Goal: Use online tool/utility

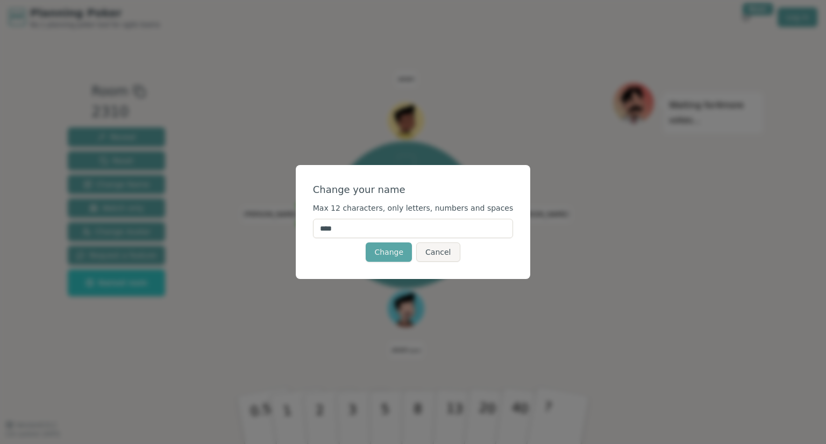
drag, startPoint x: 351, startPoint y: 228, endPoint x: 311, endPoint y: 226, distance: 40.4
click at [311, 226] on div "Change your name Max 12 characters, only letters, numbers and spaces **** Chang…" at bounding box center [413, 222] width 235 height 114
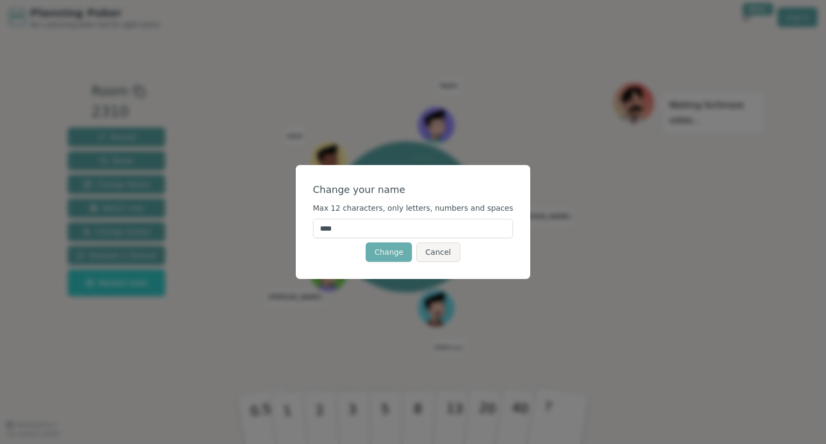
type input "****"
click at [387, 255] on button "Change" at bounding box center [389, 252] width 46 height 19
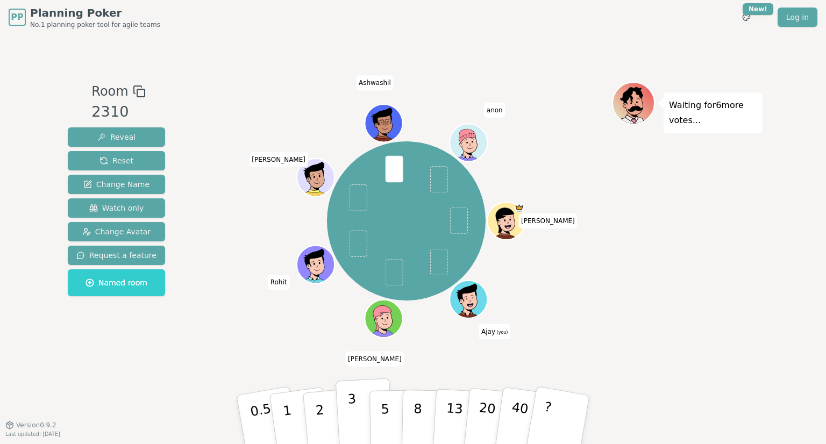
click at [354, 425] on p "3" at bounding box center [353, 421] width 12 height 59
click at [382, 411] on p "5" at bounding box center [385, 420] width 9 height 58
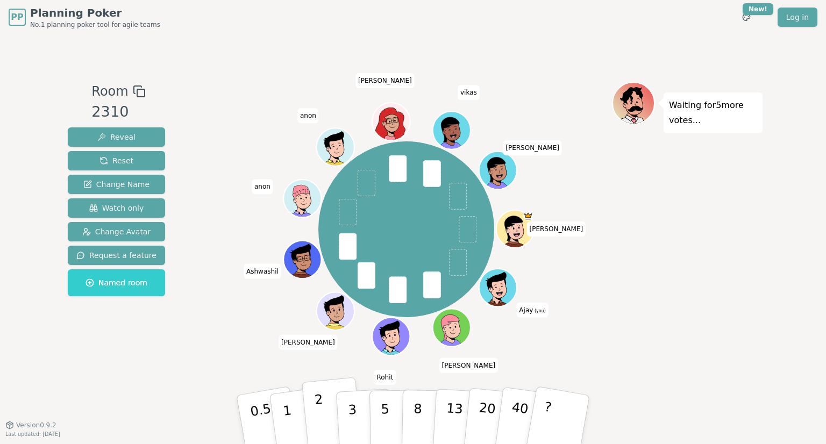
click at [319, 417] on p "2" at bounding box center [321, 421] width 14 height 59
click at [826, 132] on div "PP Planning Poker No.1 planning poker tool for agile teams Toggle theme New! Lo…" at bounding box center [413, 222] width 826 height 444
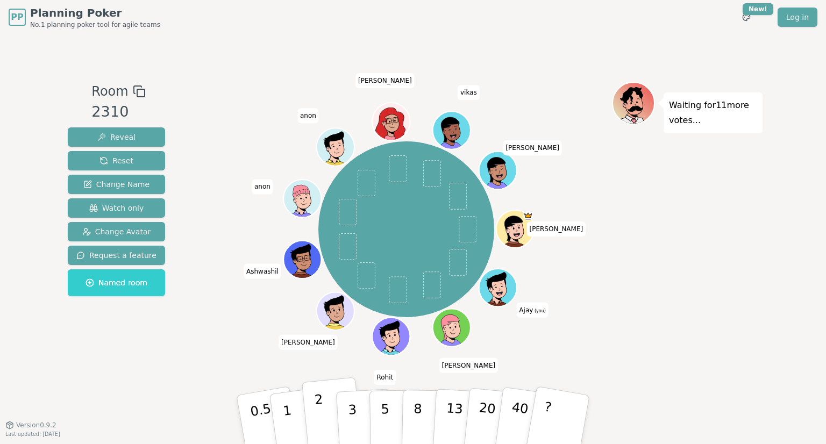
click at [322, 417] on p "2" at bounding box center [321, 421] width 14 height 59
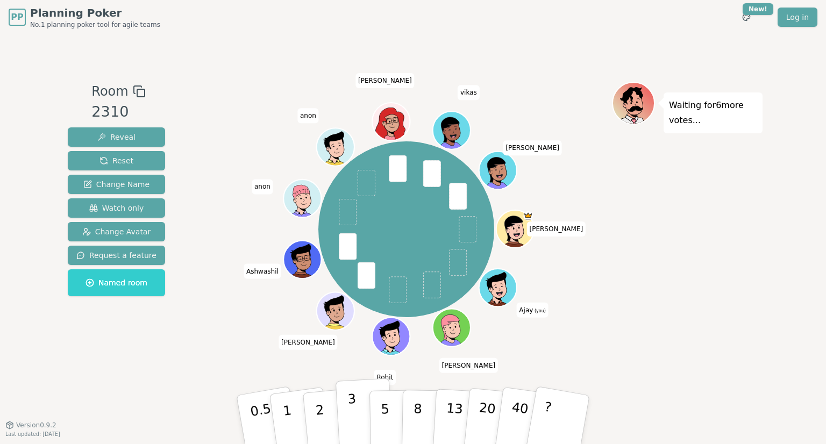
click at [345, 421] on button "3" at bounding box center [365, 420] width 59 height 84
click at [607, 225] on div "[PERSON_NAME] [PERSON_NAME] (you) [PERSON_NAME] [PERSON_NAME] [PERSON_NAME] [PE…" at bounding box center [406, 229] width 411 height 257
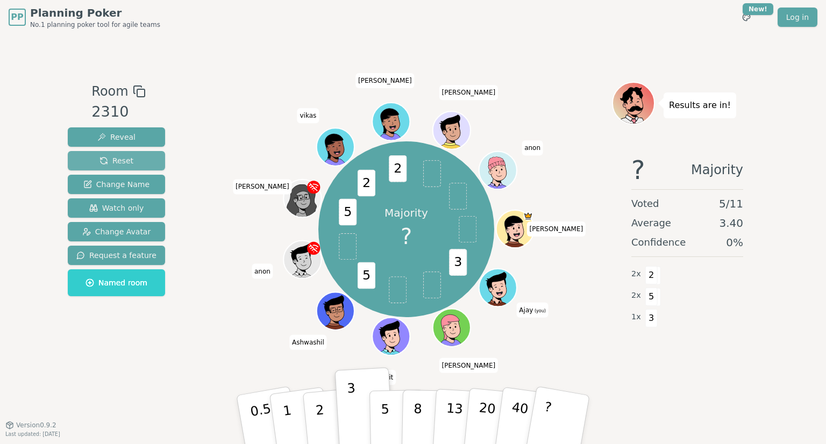
click at [132, 167] on button "Reset" at bounding box center [116, 160] width 97 height 19
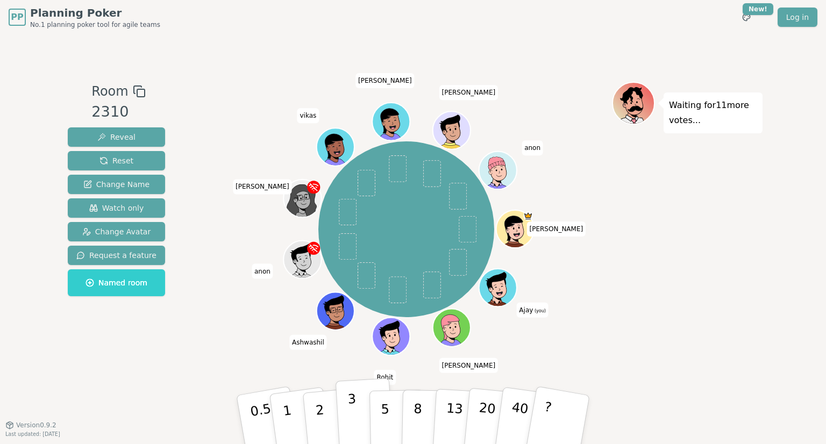
click at [349, 415] on p "3" at bounding box center [353, 421] width 12 height 59
click at [701, 237] on div "Waiting for 10 more votes..." at bounding box center [687, 230] width 151 height 296
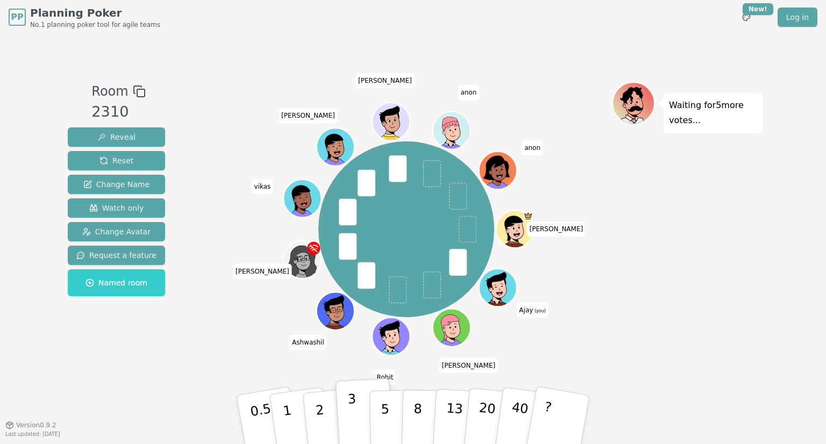
click at [351, 399] on p "3" at bounding box center [353, 421] width 12 height 59
click at [397, 414] on button "5" at bounding box center [396, 420] width 55 height 82
click at [361, 414] on button "3" at bounding box center [365, 420] width 59 height 84
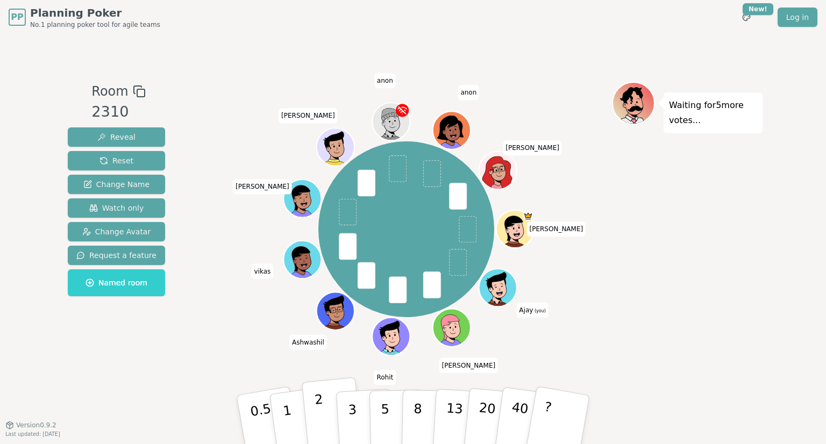
click at [329, 414] on button "2" at bounding box center [332, 421] width 61 height 86
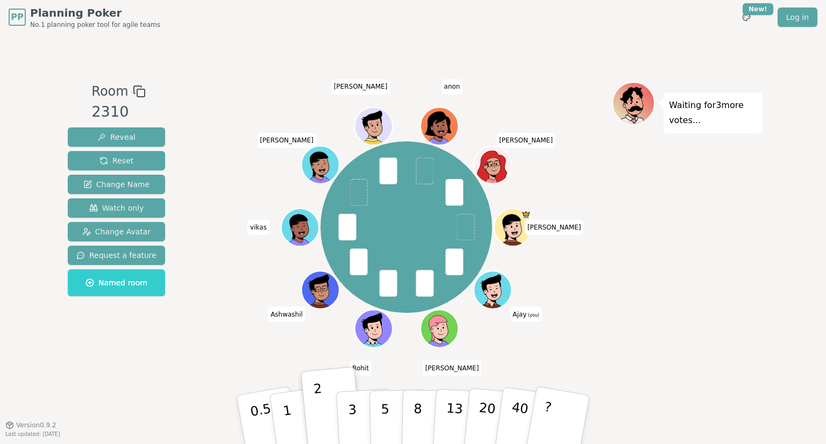
click at [201, 254] on div "[PERSON_NAME] [PERSON_NAME] (you) [PERSON_NAME] Rohit Ashwashil vikas [PERSON_N…" at bounding box center [406, 227] width 411 height 252
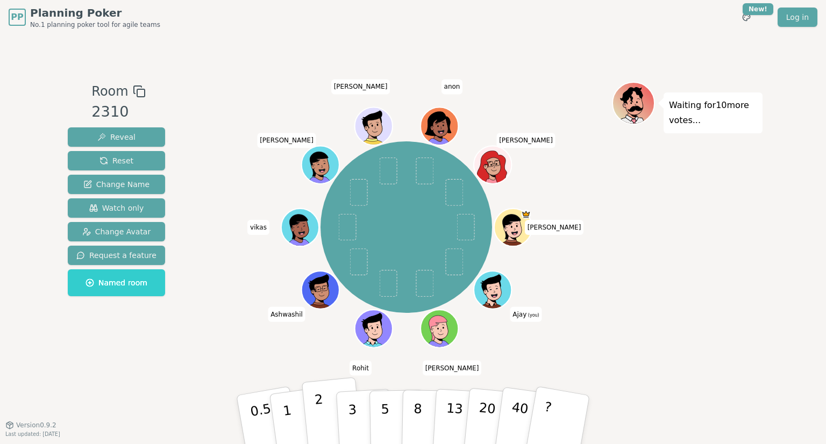
click at [325, 403] on button "2" at bounding box center [332, 421] width 61 height 86
click at [239, 309] on div "[PERSON_NAME] [PERSON_NAME] (you) [PERSON_NAME] Rohit Ashwashil vikas [PERSON_N…" at bounding box center [406, 227] width 411 height 252
click at [316, 400] on button "2" at bounding box center [332, 421] width 61 height 86
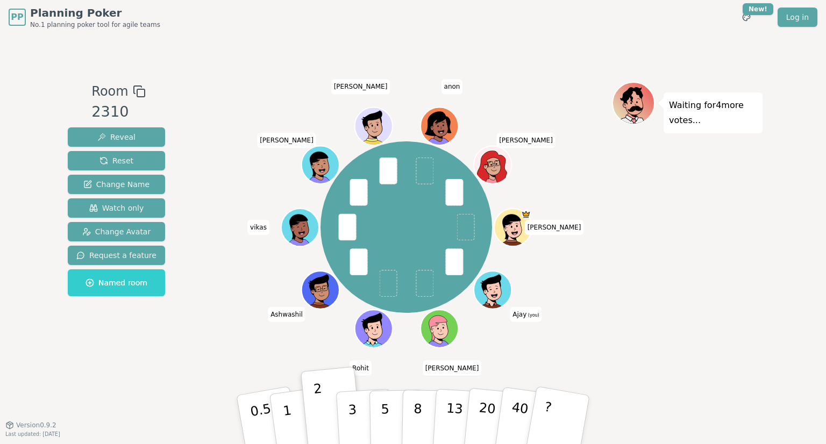
click at [211, 252] on div "[PERSON_NAME] [PERSON_NAME] (you) [PERSON_NAME] Rohit Ashwashil vikas [PERSON_N…" at bounding box center [406, 227] width 411 height 252
click at [349, 414] on p "3" at bounding box center [353, 421] width 12 height 59
click at [242, 296] on div "[PERSON_NAME] [PERSON_NAME] (you) [PERSON_NAME] Rohit Ashwashil vikas [PERSON_N…" at bounding box center [406, 227] width 411 height 252
